Goal: Transaction & Acquisition: Purchase product/service

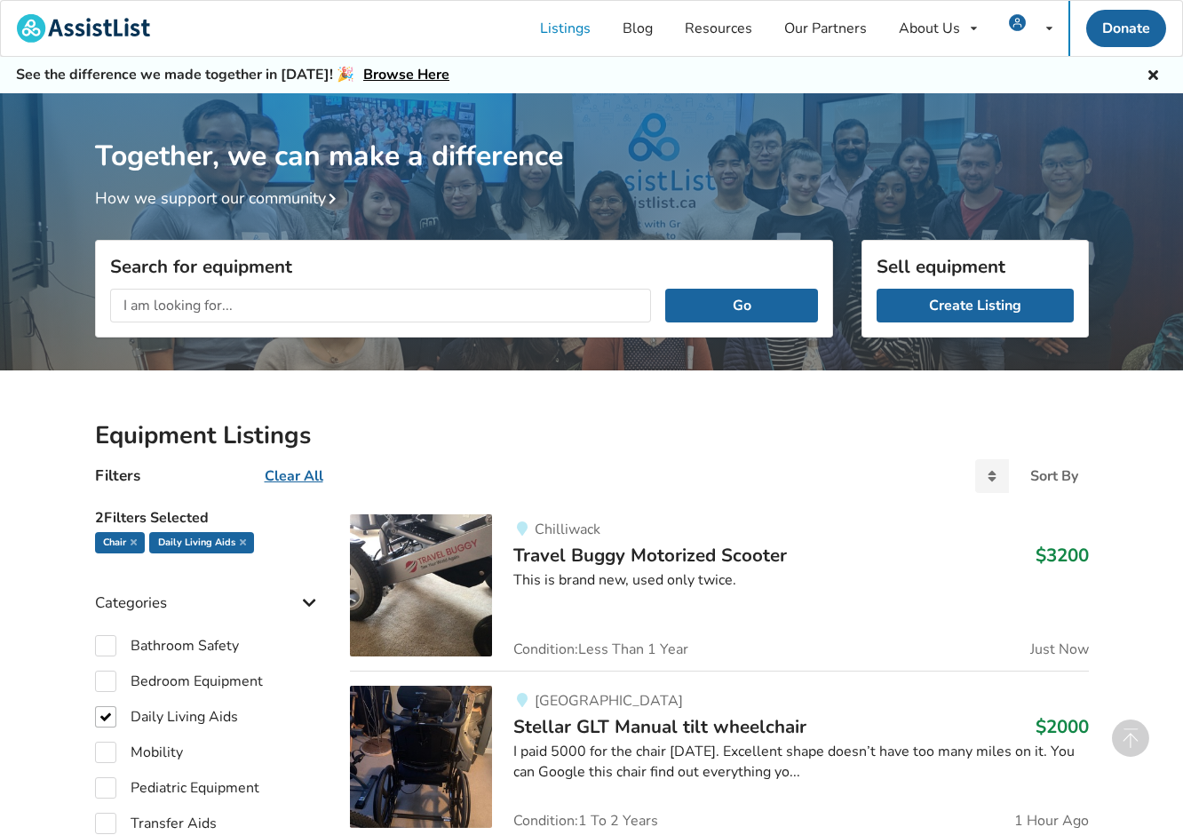
scroll to position [605, 0]
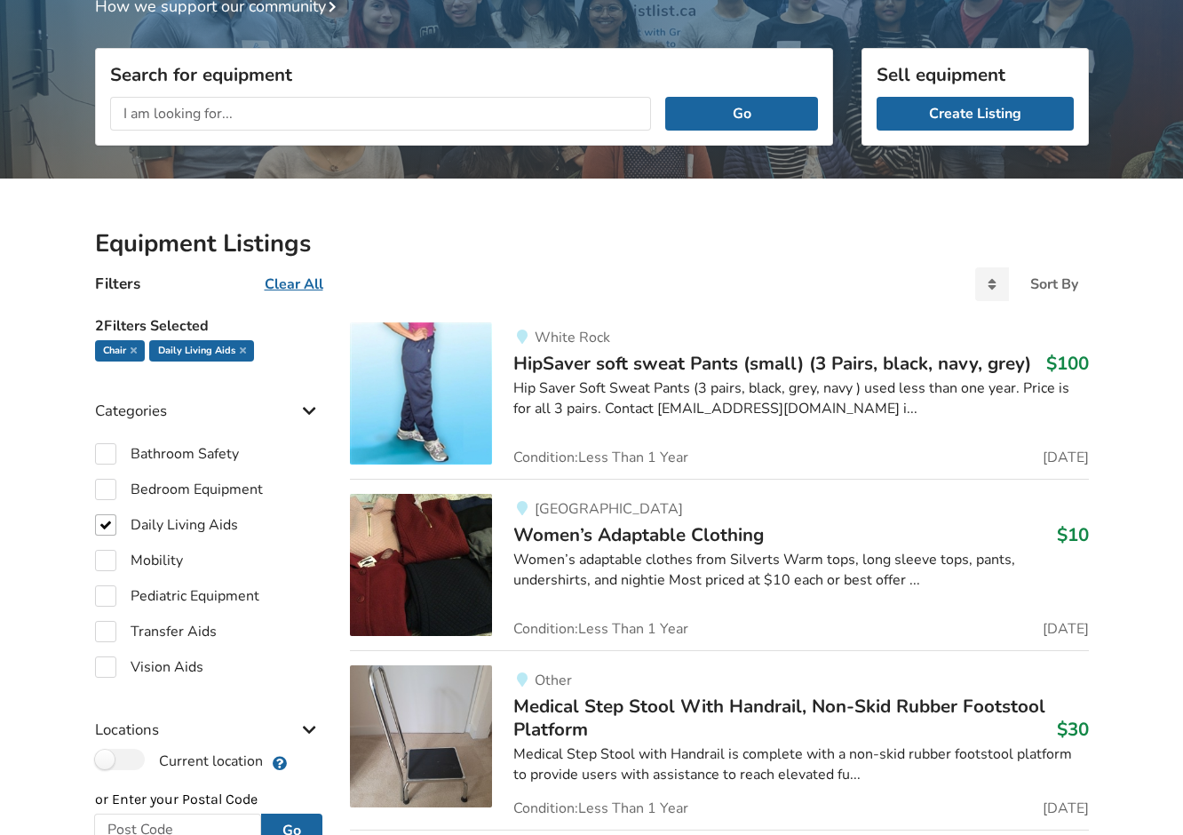
scroll to position [222, 0]
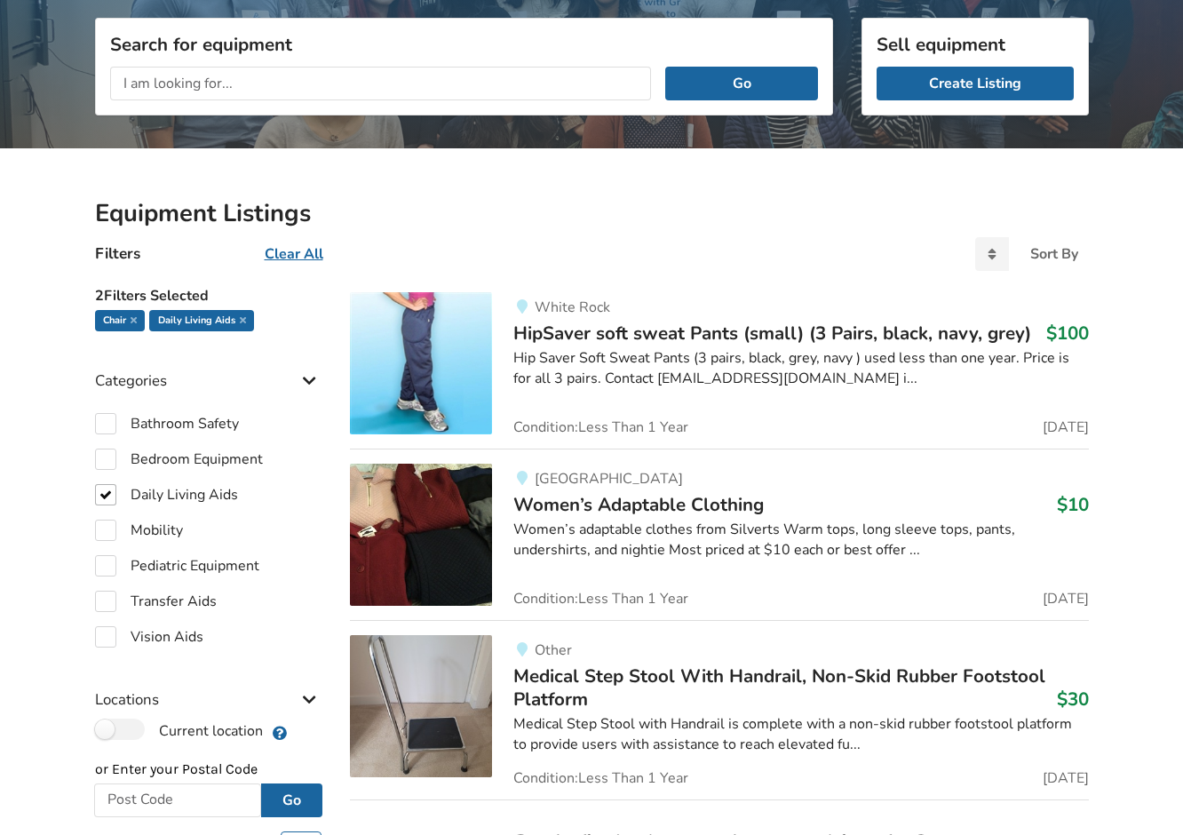
click at [706, 511] on span "Women’s Adaptable Clothing" at bounding box center [638, 504] width 250 height 25
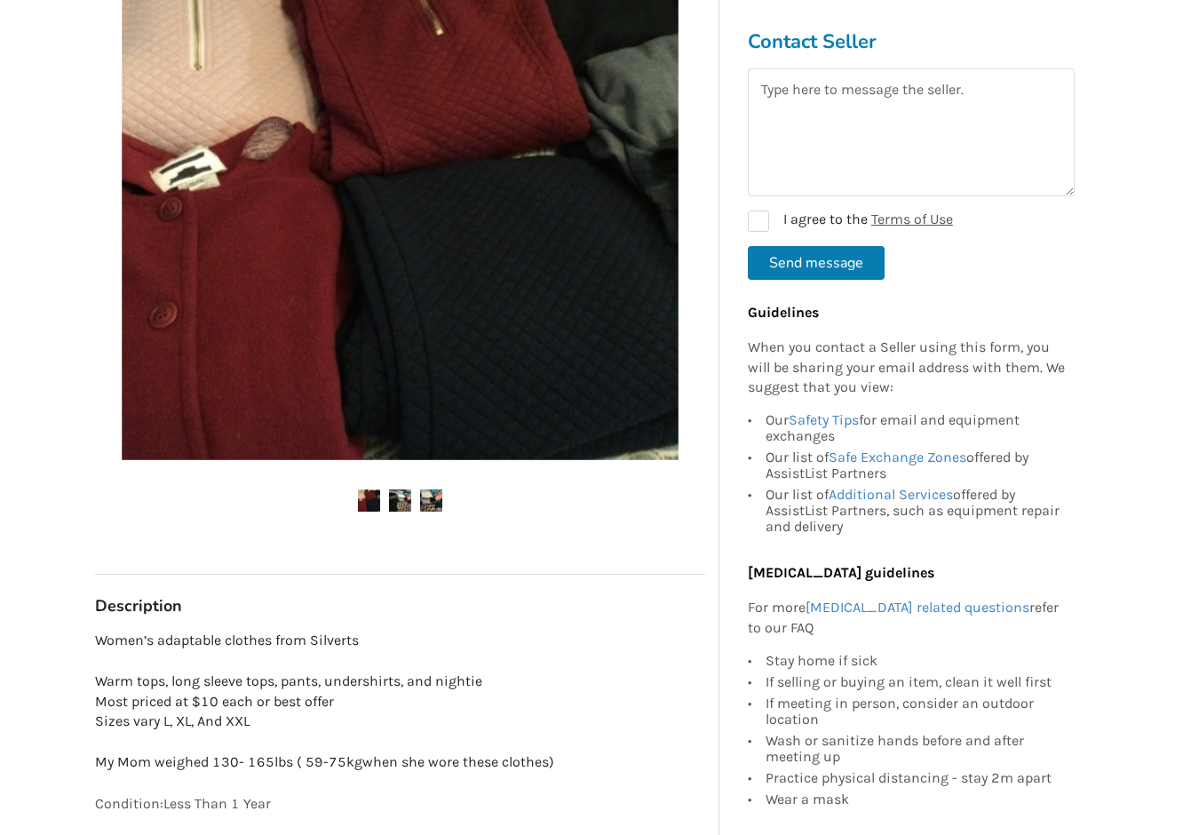
scroll to position [424, 0]
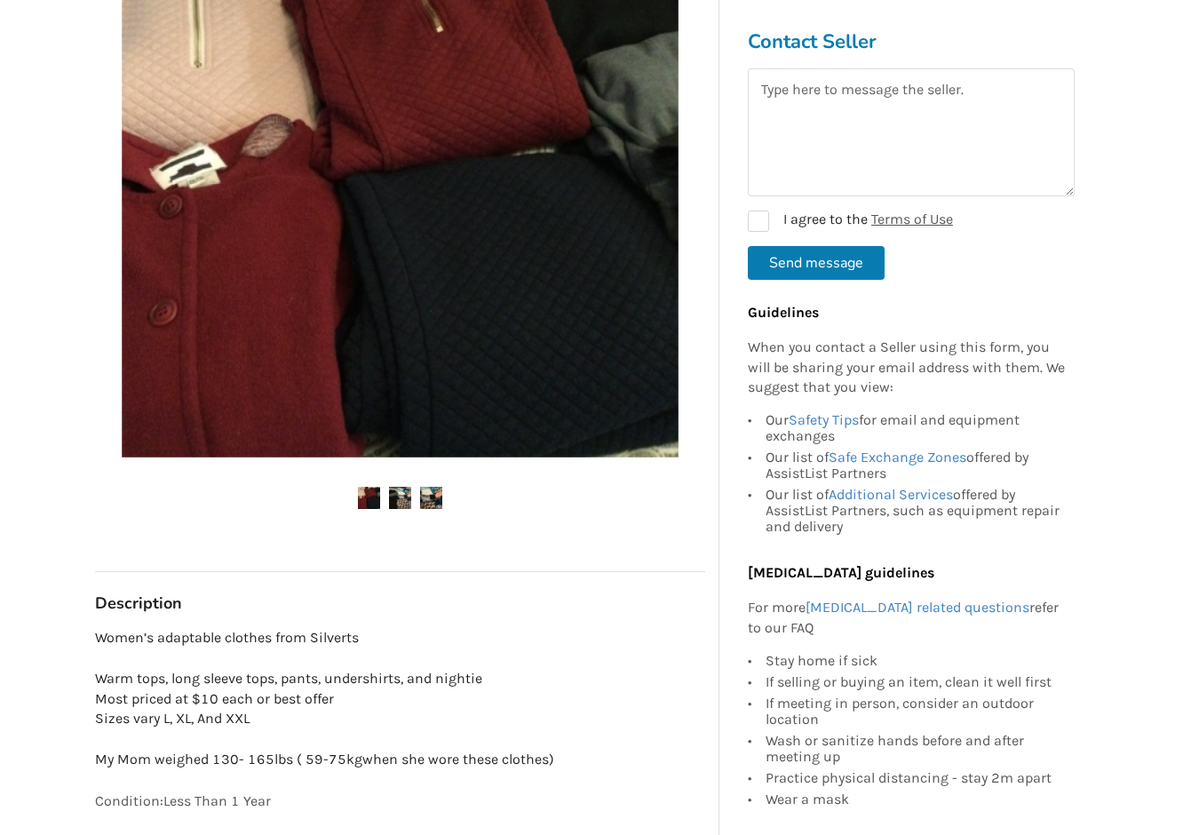
click at [591, 370] on img at bounding box center [400, 179] width 557 height 557
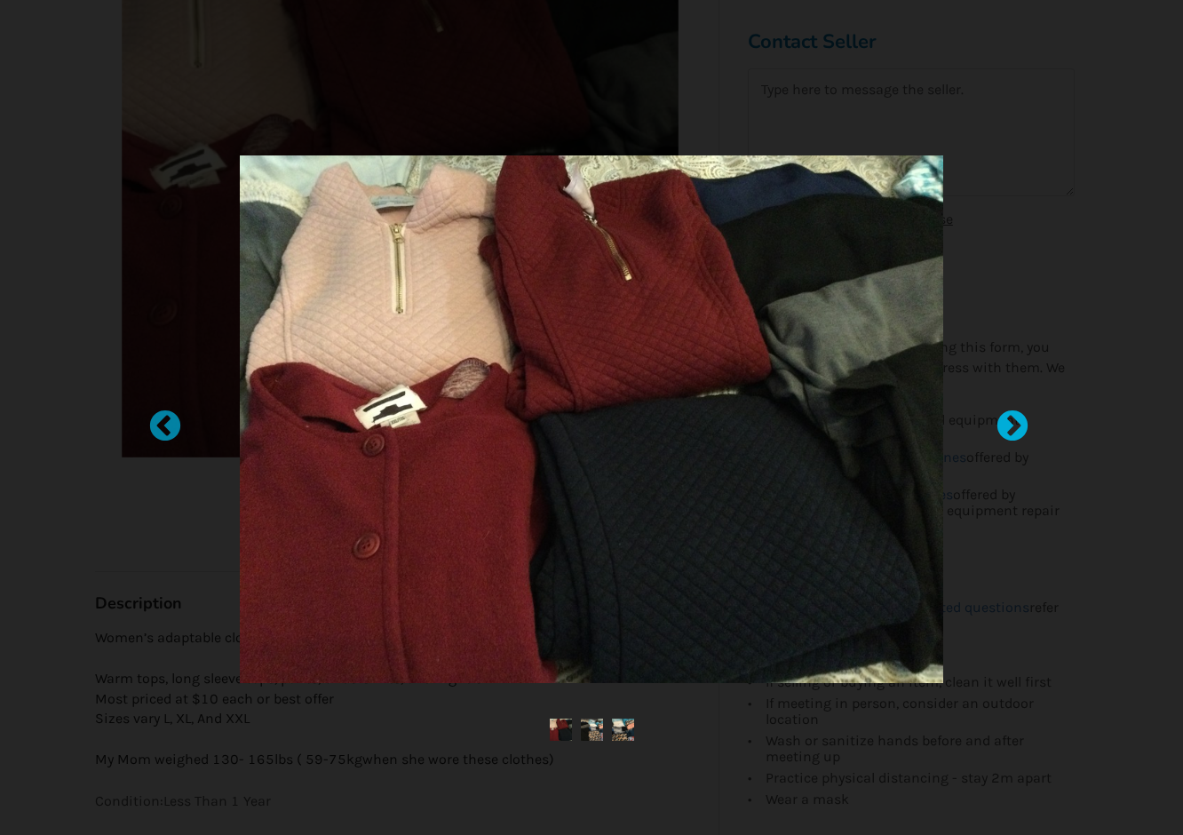
click at [1007, 419] on div at bounding box center [1004, 418] width 18 height 18
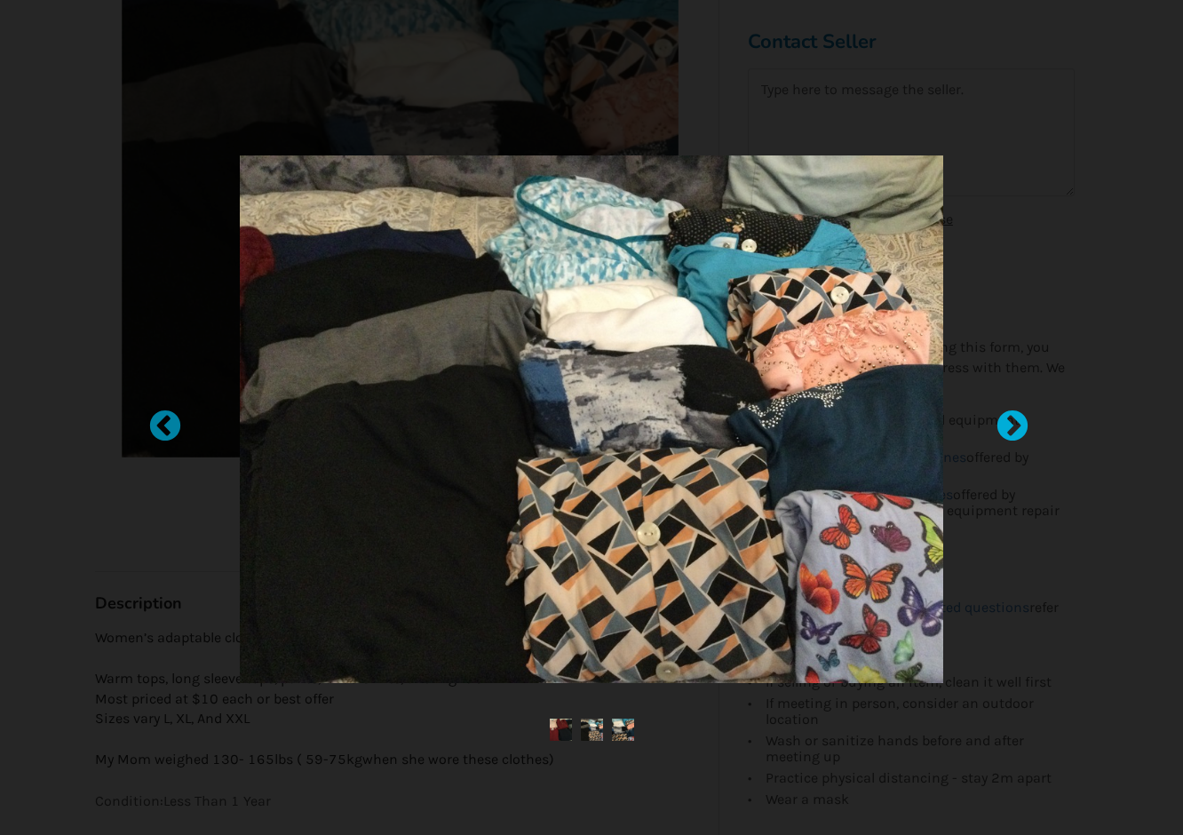
click at [1007, 419] on div at bounding box center [1004, 418] width 18 height 18
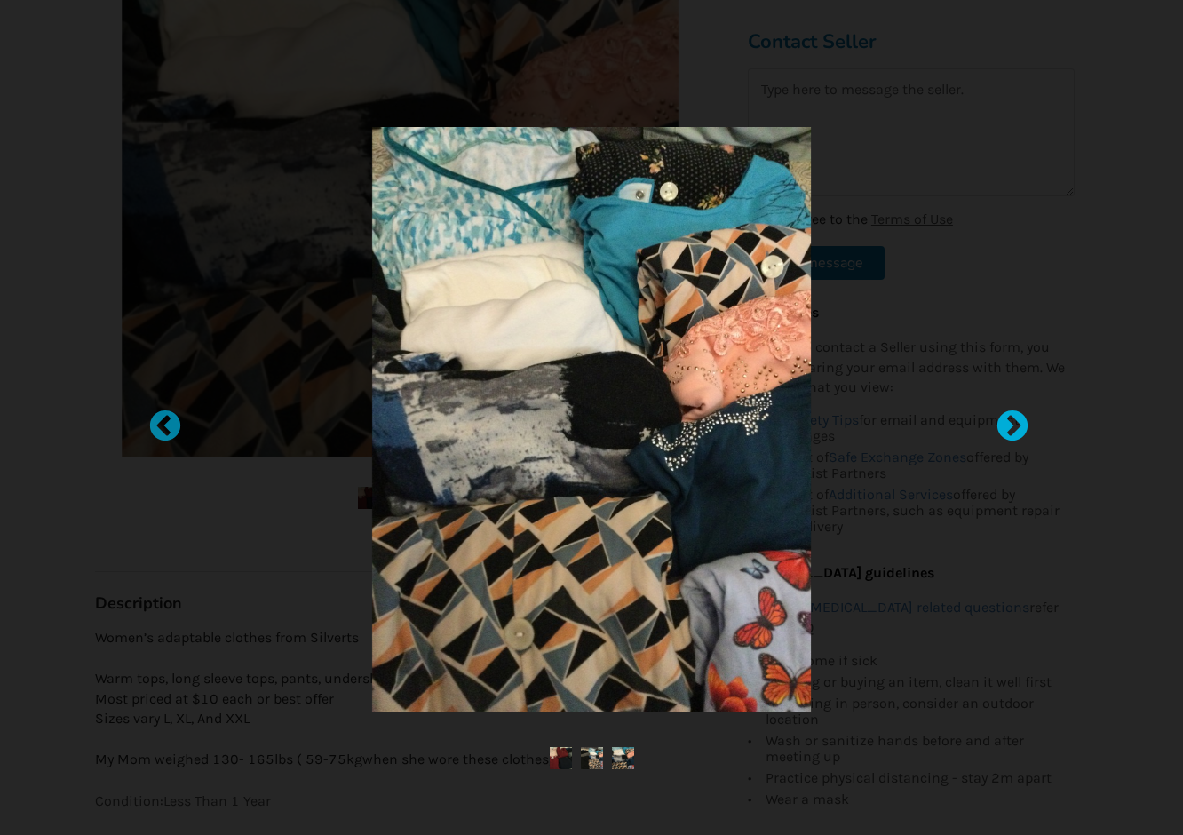
click at [1007, 419] on div at bounding box center [1004, 418] width 18 height 18
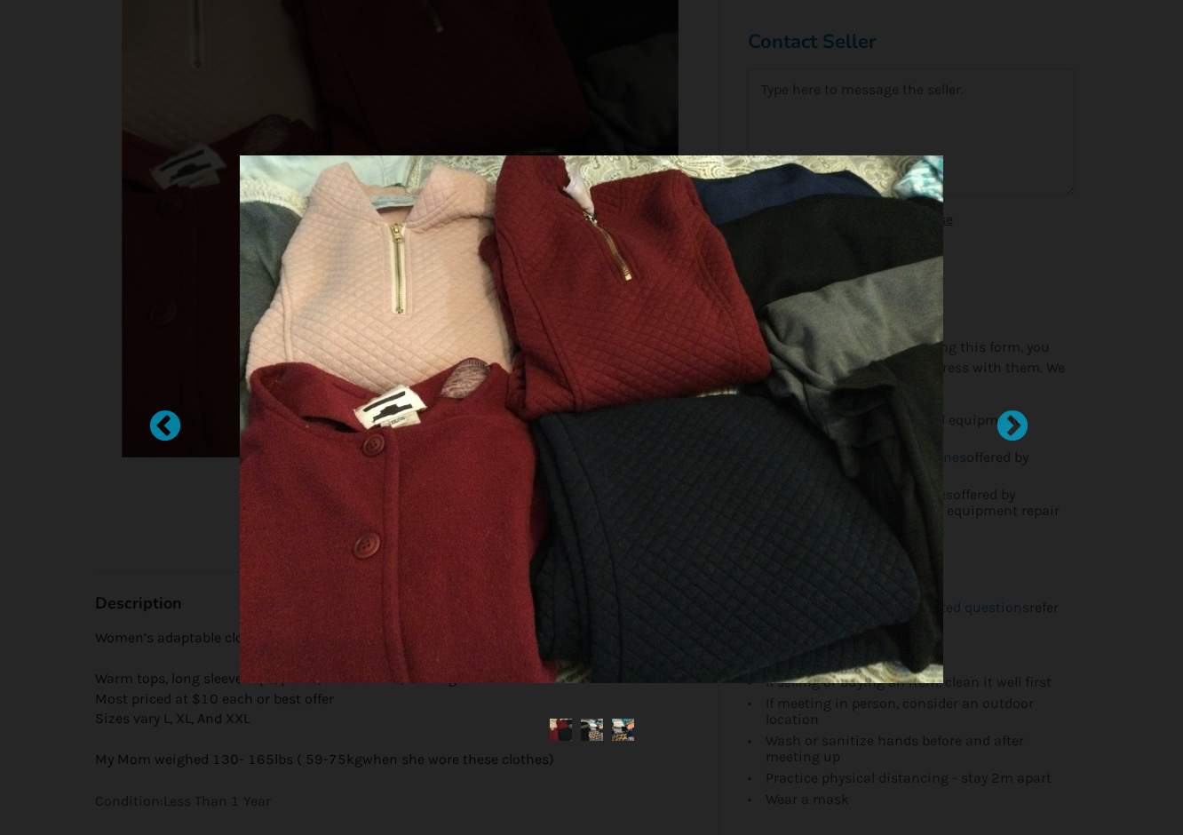
click at [203, 514] on div at bounding box center [591, 417] width 799 height 585
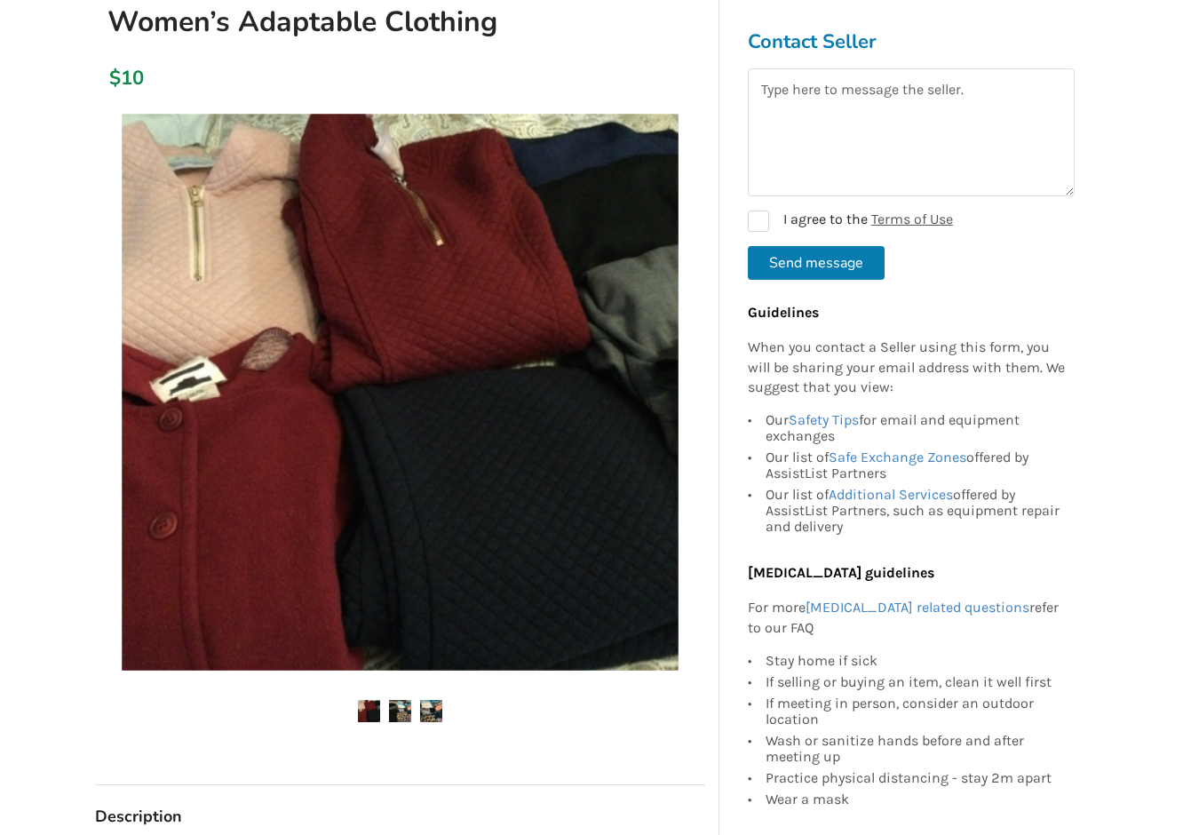
scroll to position [0, 0]
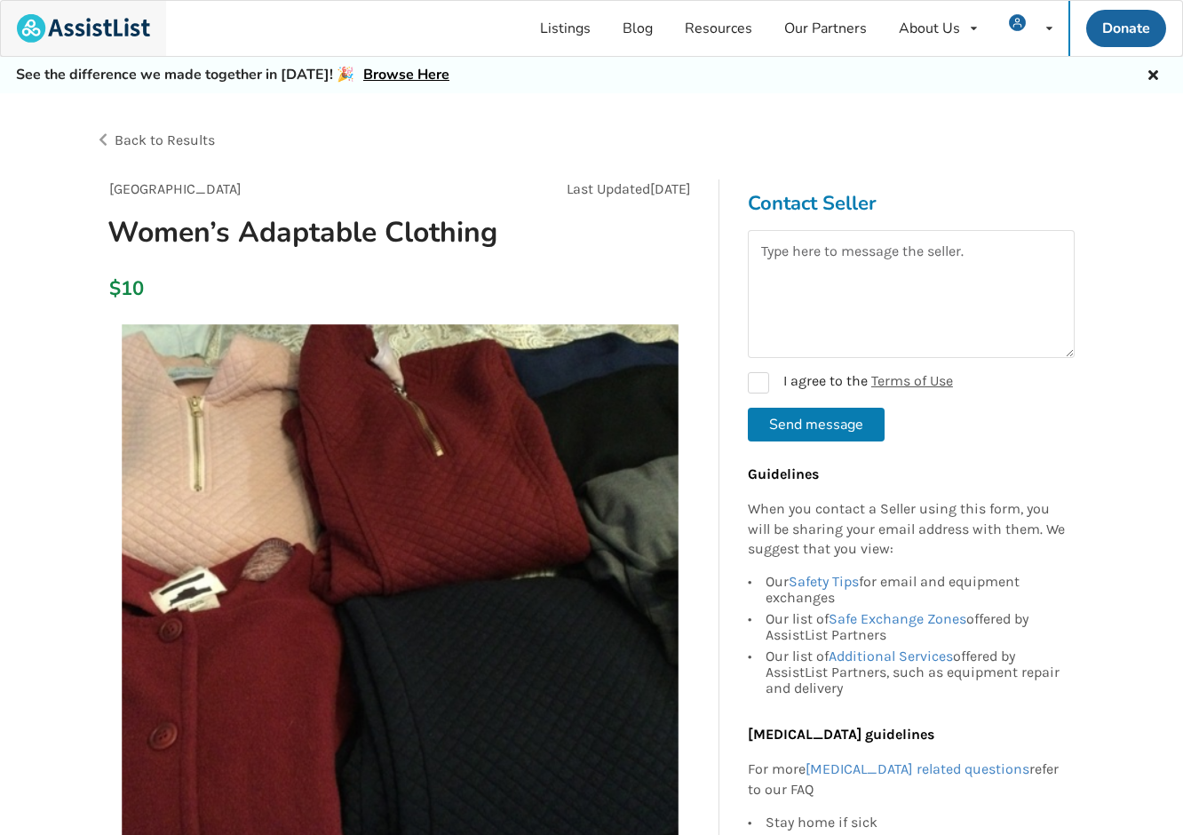
click at [95, 21] on img at bounding box center [83, 28] width 133 height 28
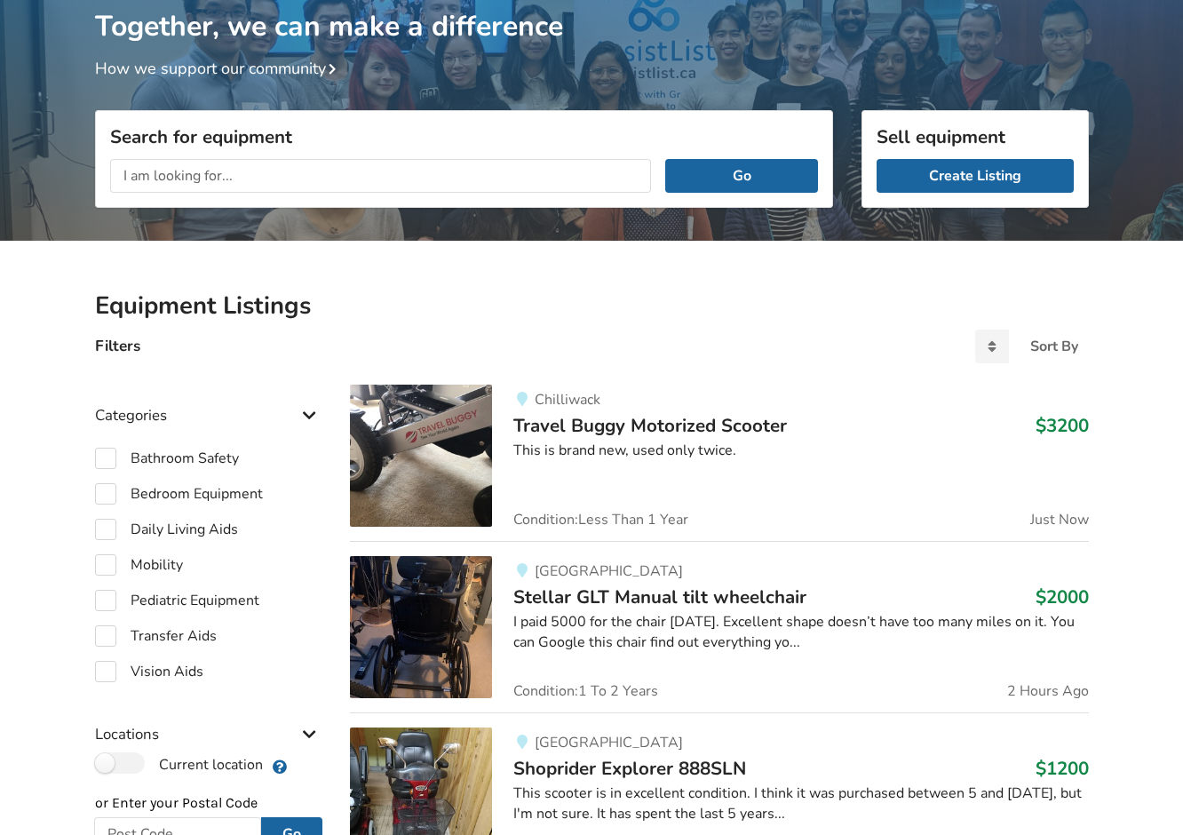
scroll to position [3, 0]
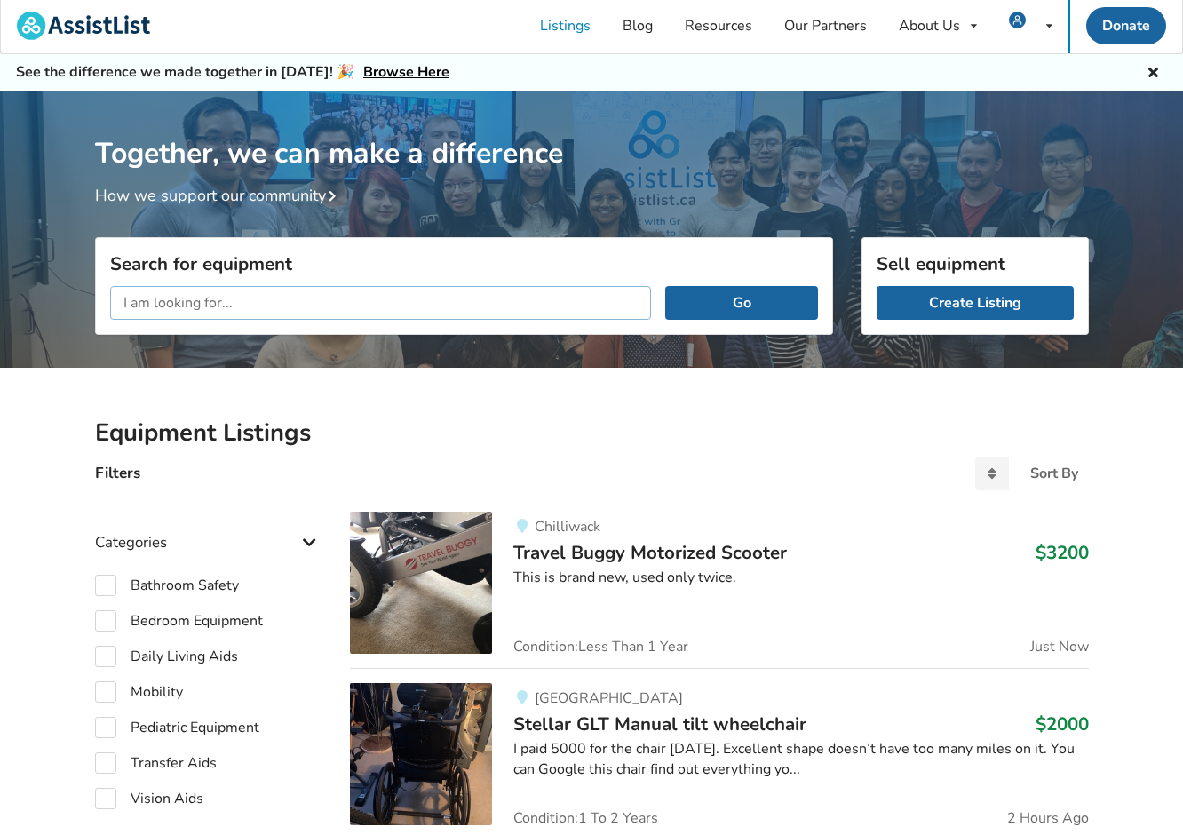
click at [249, 303] on input "text" at bounding box center [381, 303] width 542 height 34
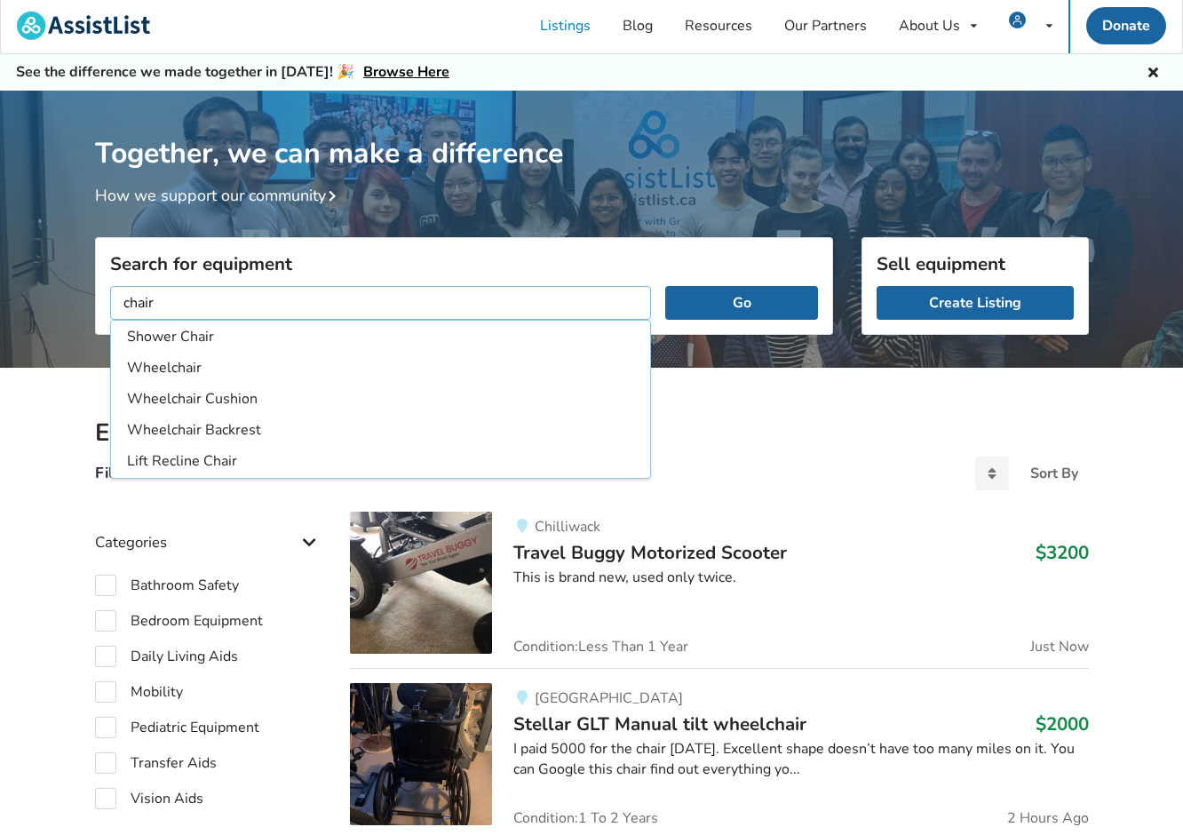
type input "chair"
click at [665, 286] on button "Go" at bounding box center [741, 303] width 152 height 34
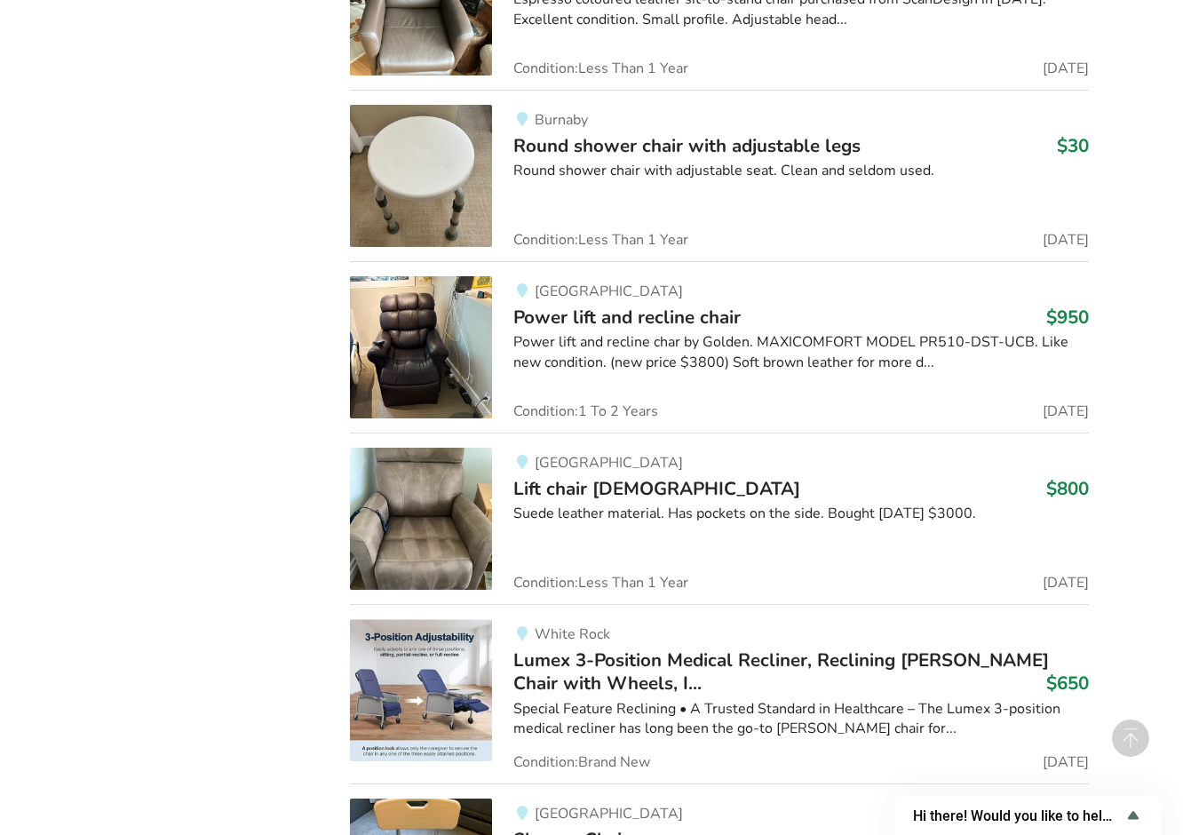
click at [694, 310] on span "Power lift and recline chair" at bounding box center [626, 317] width 227 height 25
